Goal: Register for event/course

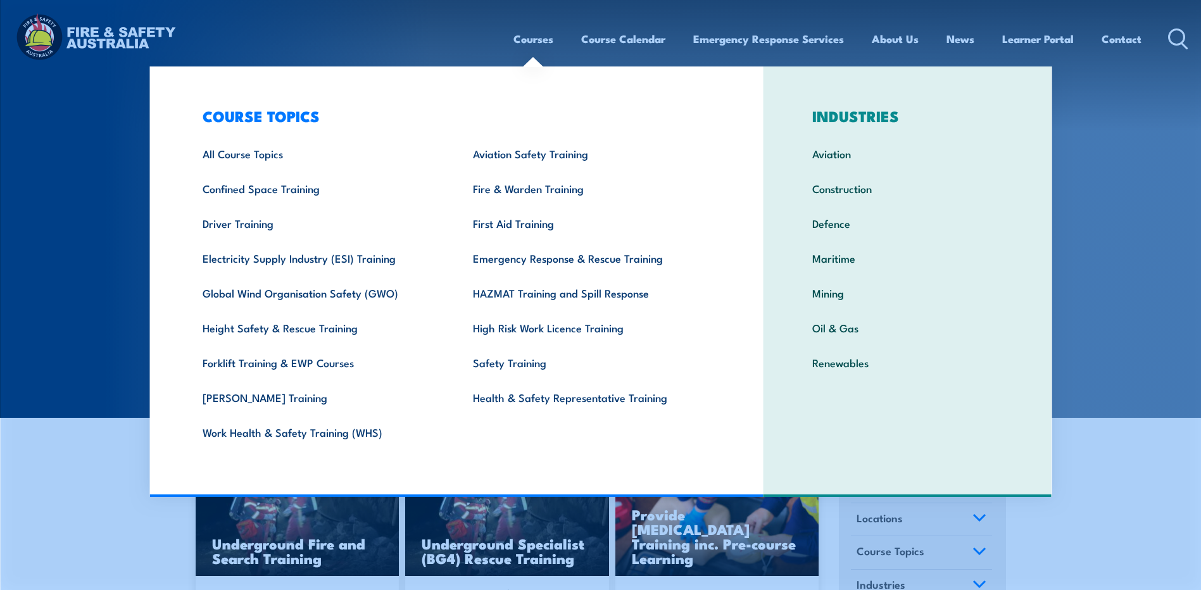
click at [525, 32] on link "Courses" at bounding box center [533, 39] width 40 height 34
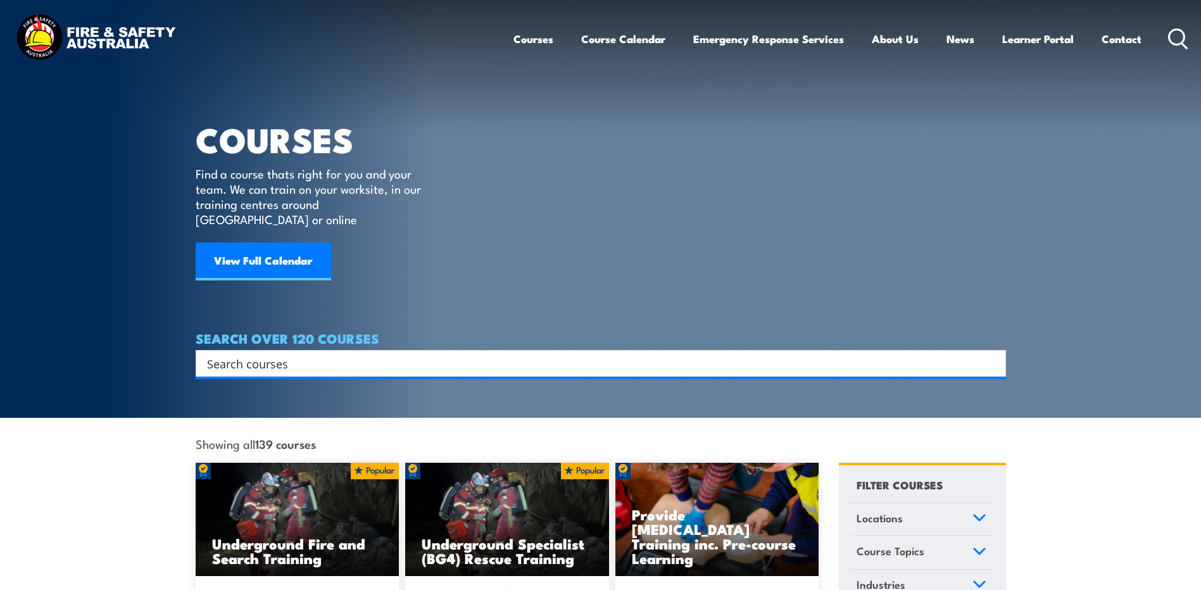
click at [542, 45] on link "Courses" at bounding box center [533, 39] width 40 height 34
click at [533, 30] on link "Courses" at bounding box center [533, 39] width 40 height 34
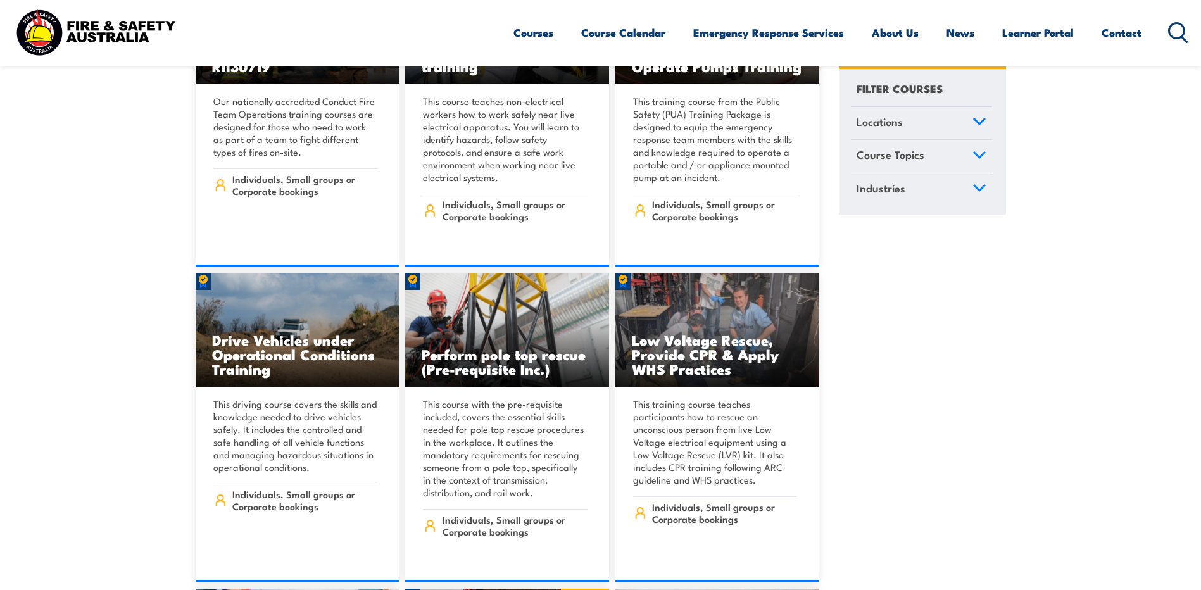
scroll to position [2215, 0]
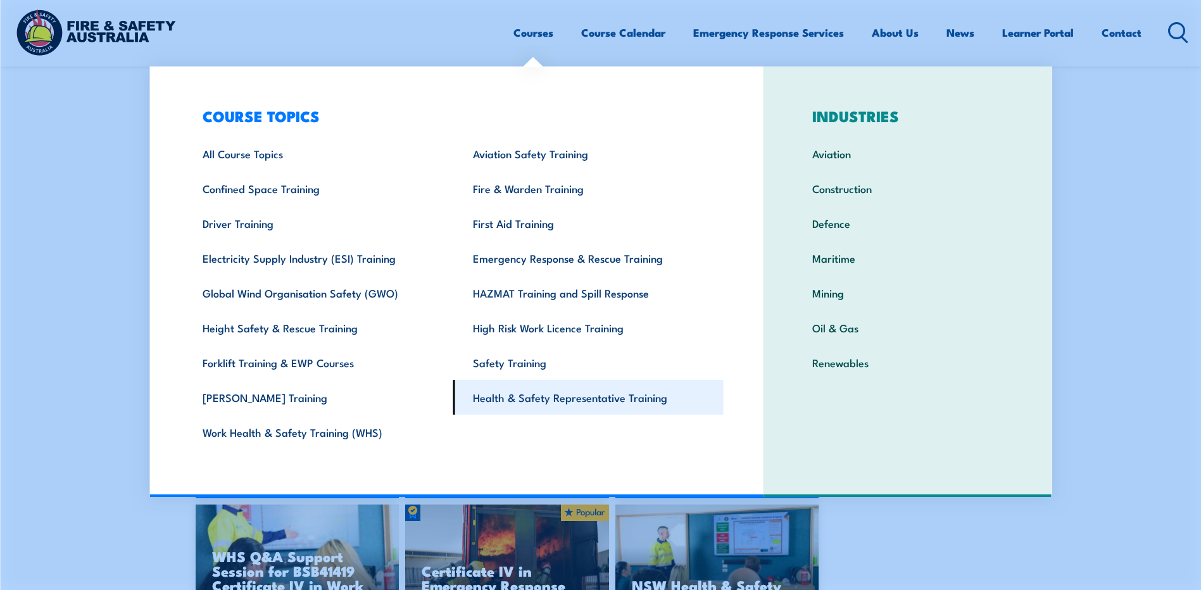
click at [569, 401] on link "Health & Safety Representative Training" at bounding box center [588, 397] width 270 height 35
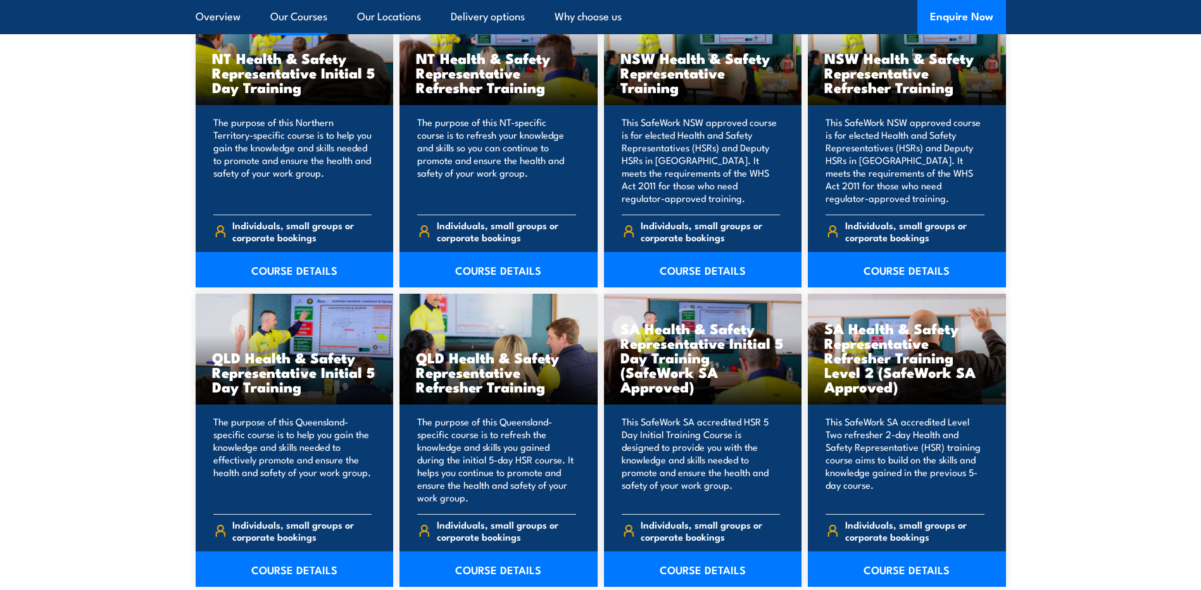
scroll to position [1456, 0]
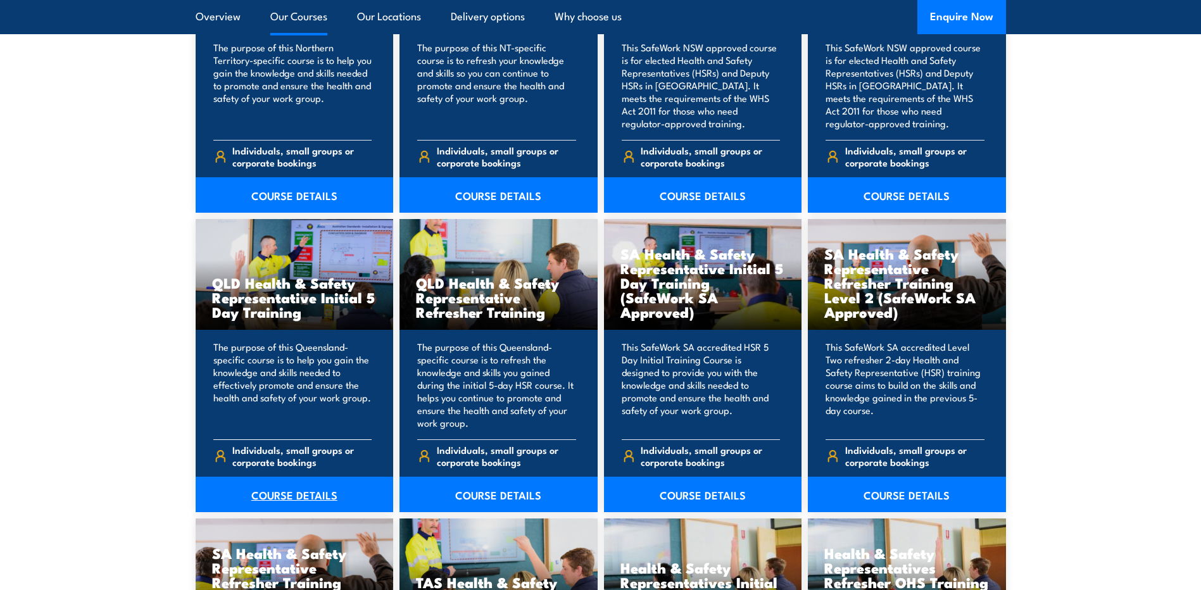
click at [272, 493] on link "COURSE DETAILS" at bounding box center [295, 494] width 198 height 35
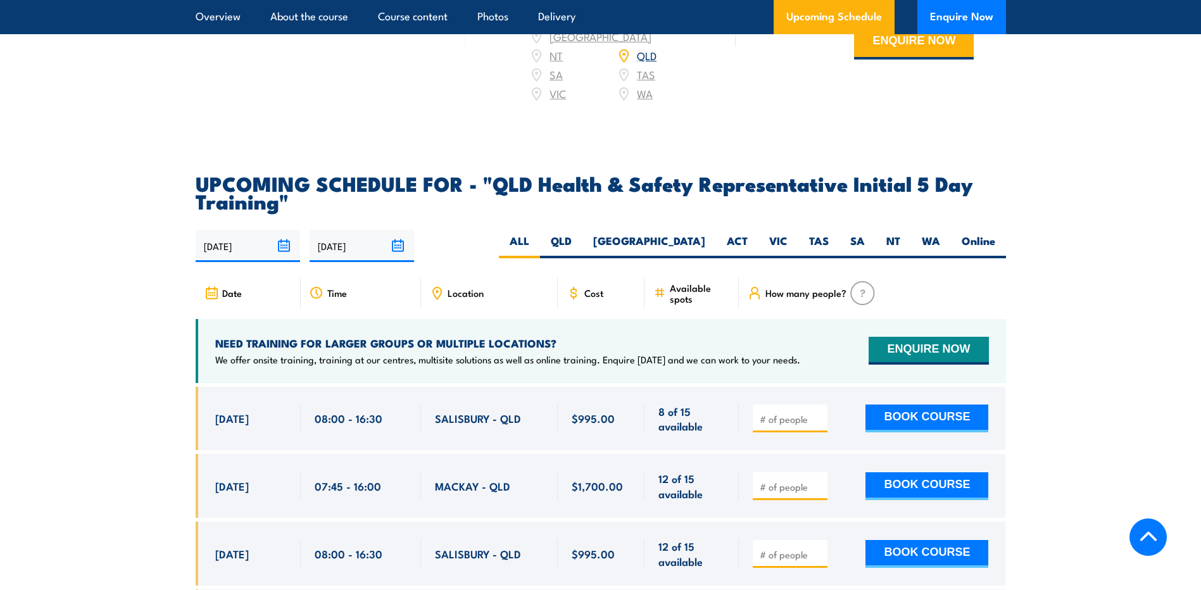
scroll to position [2279, 0]
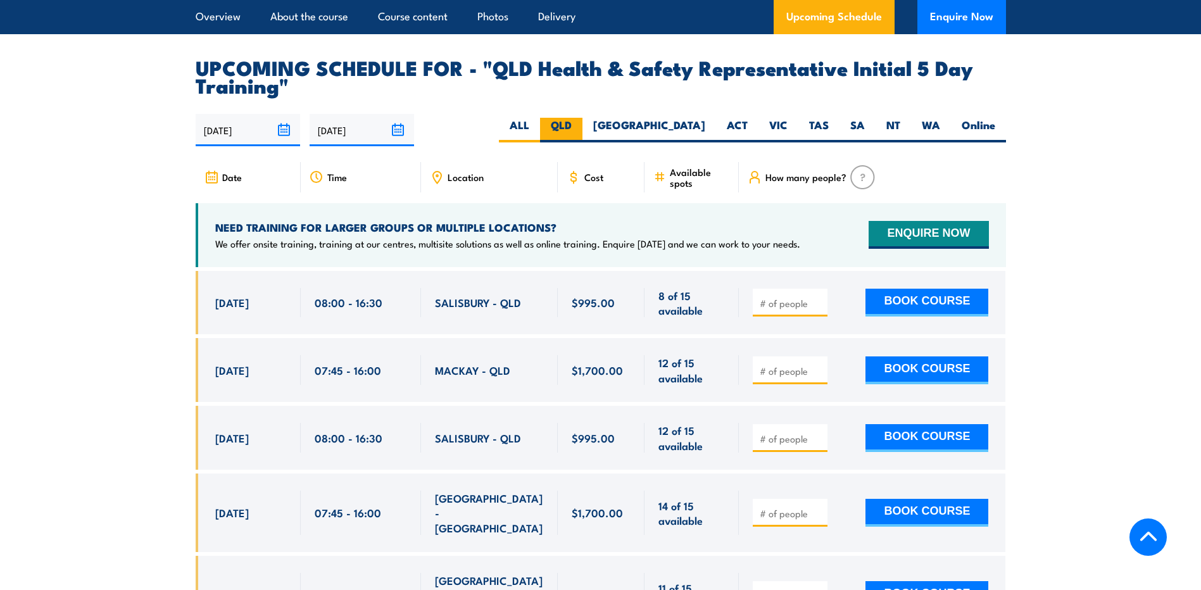
click at [582, 118] on label "QLD" at bounding box center [561, 130] width 42 height 25
click at [580, 118] on input "QLD" at bounding box center [576, 122] width 8 height 8
radio input "true"
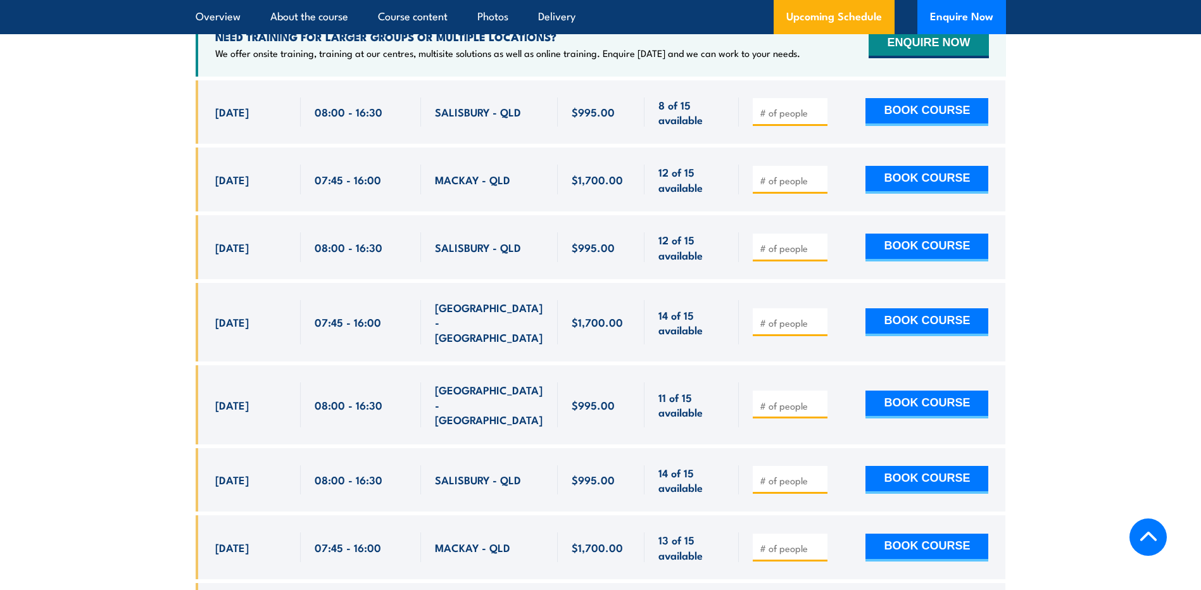
scroll to position [2469, 0]
